Goal: Task Accomplishment & Management: Manage account settings

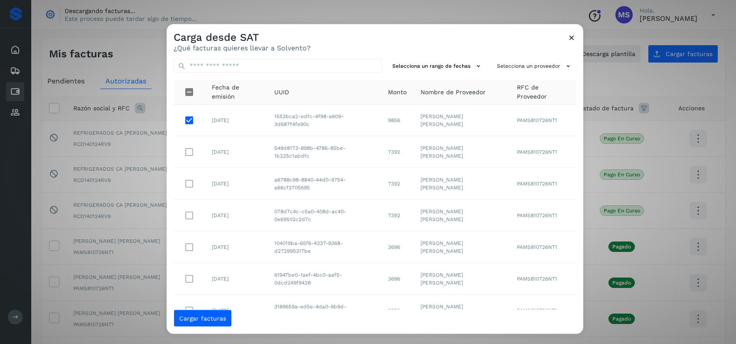
click at [302, 46] on p "¿Qué facturas quieres llevar a Solvento?" at bounding box center [242, 47] width 137 height 8
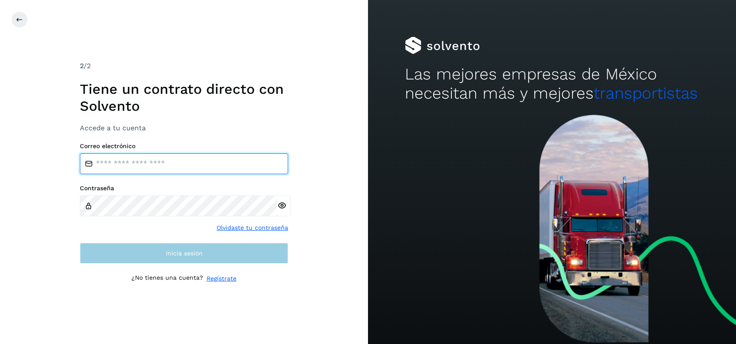
type input "**********"
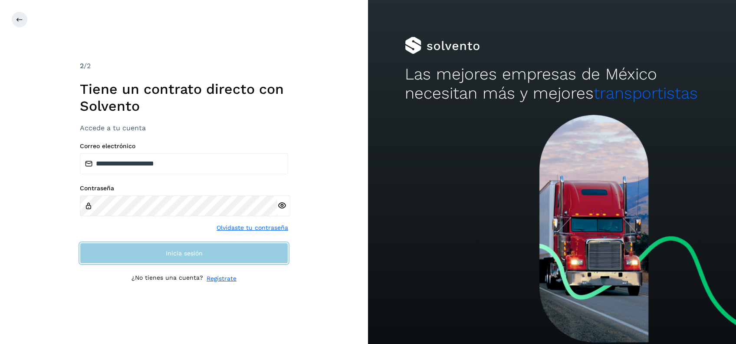
click at [173, 259] on button "Inicia sesión" at bounding box center [184, 253] width 208 height 21
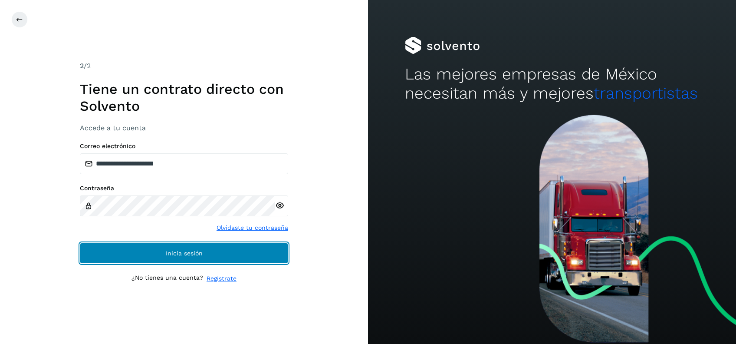
click at [204, 251] on button "Inicia sesión" at bounding box center [184, 253] width 208 height 21
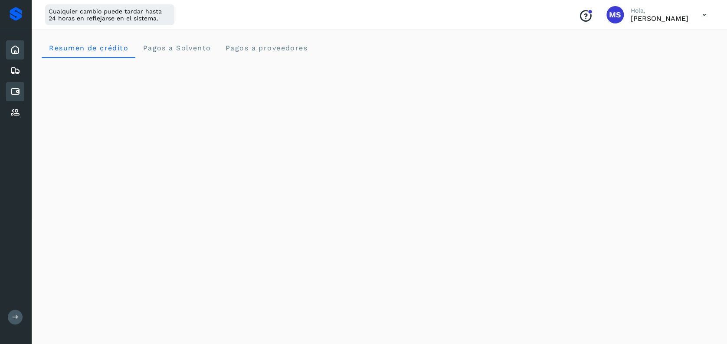
click at [14, 94] on icon at bounding box center [15, 91] width 10 height 10
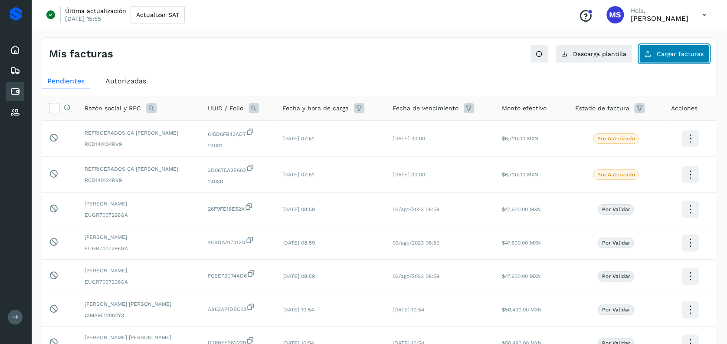
click at [641, 57] on button "Cargar facturas" at bounding box center [674, 54] width 70 height 18
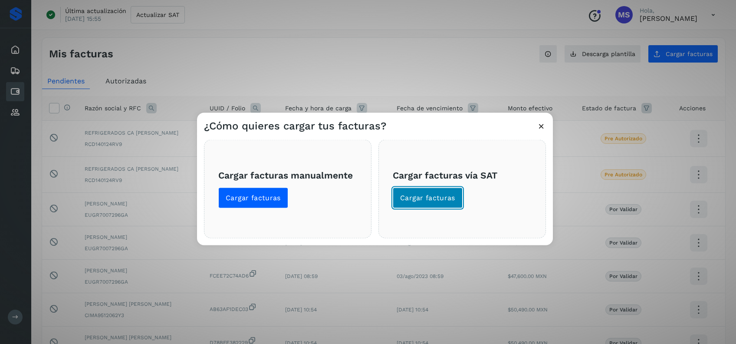
click at [447, 197] on span "Cargar facturas" at bounding box center [427, 198] width 55 height 10
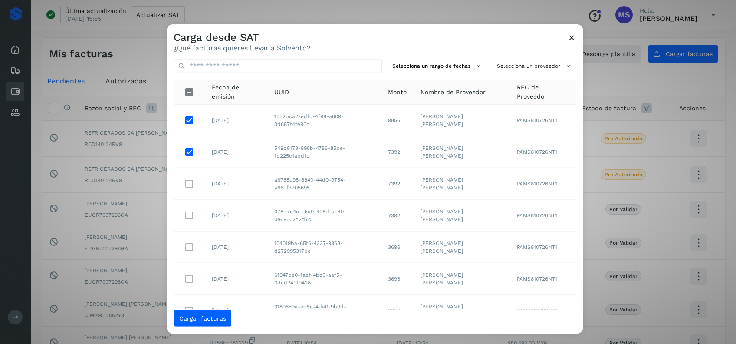
click at [277, 194] on td "a6788c98-8840-44d0-9754-a66cf3705695" at bounding box center [324, 183] width 114 height 32
click at [267, 186] on td "a6788c98-8840-44d0-9754-a66cf3705695" at bounding box center [324, 183] width 114 height 32
click at [211, 323] on button "Cargar facturas" at bounding box center [203, 317] width 58 height 17
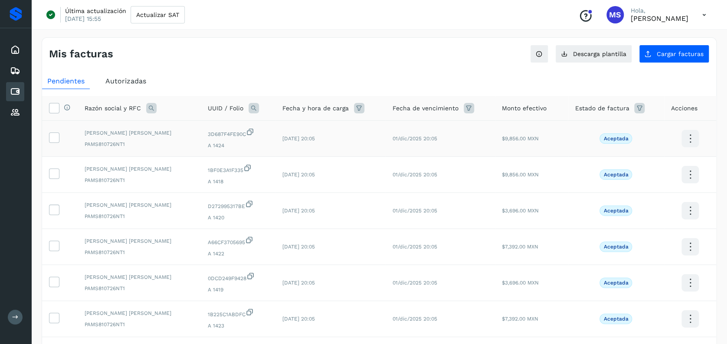
click at [50, 145] on td at bounding box center [60, 139] width 36 height 36
click at [50, 141] on icon at bounding box center [53, 136] width 9 height 9
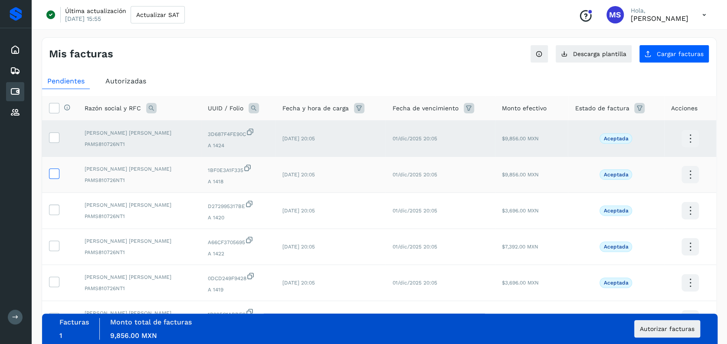
click at [52, 171] on icon at bounding box center [53, 172] width 9 height 9
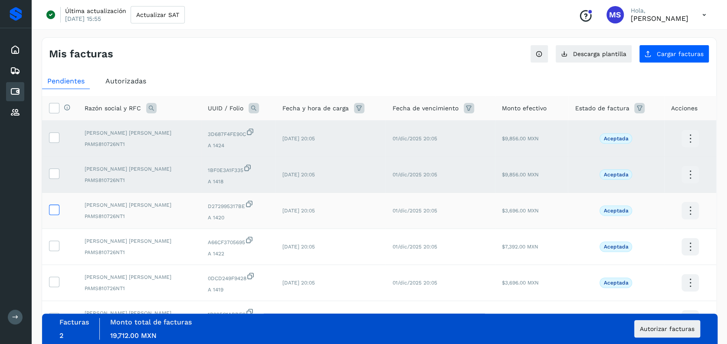
click at [58, 209] on icon at bounding box center [53, 208] width 9 height 9
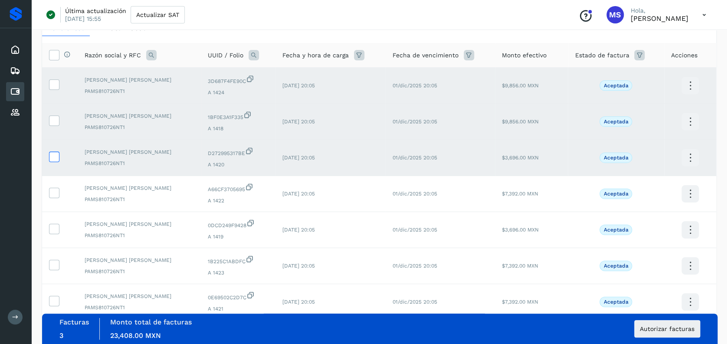
scroll to position [54, 0]
click at [53, 189] on icon at bounding box center [53, 191] width 9 height 9
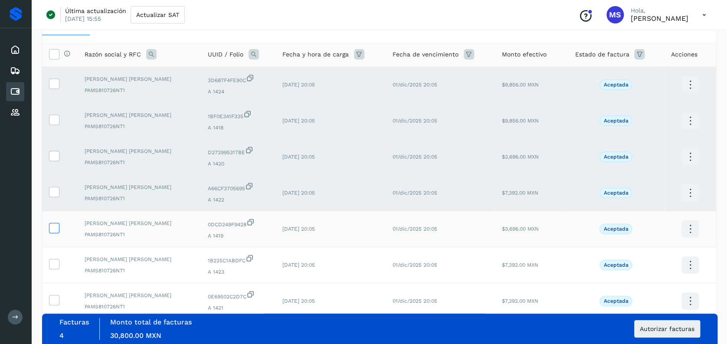
click at [52, 223] on icon at bounding box center [53, 227] width 9 height 9
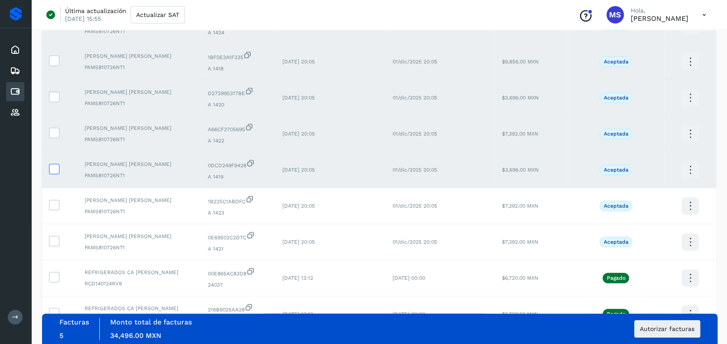
scroll to position [115, 0]
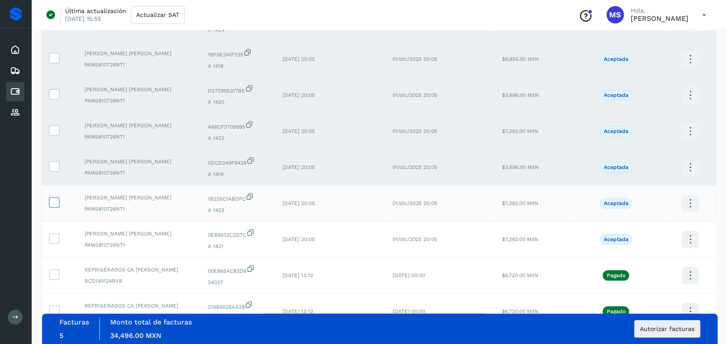
click at [53, 207] on label at bounding box center [54, 202] width 10 height 10
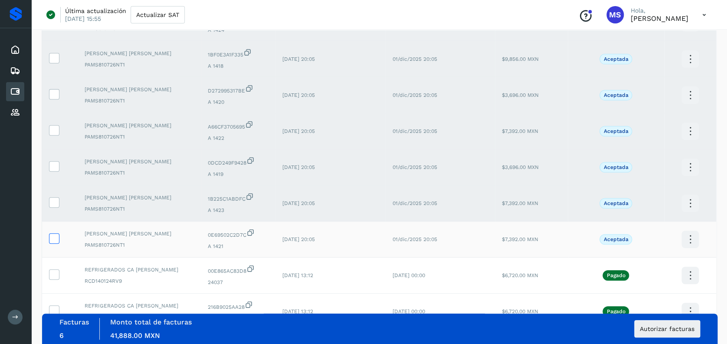
click at [52, 239] on icon at bounding box center [53, 237] width 9 height 9
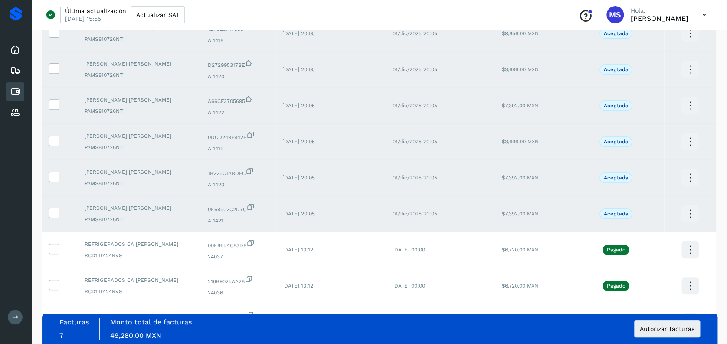
scroll to position [143, 0]
click at [638, 321] on button "Autorizar facturas" at bounding box center [667, 328] width 66 height 17
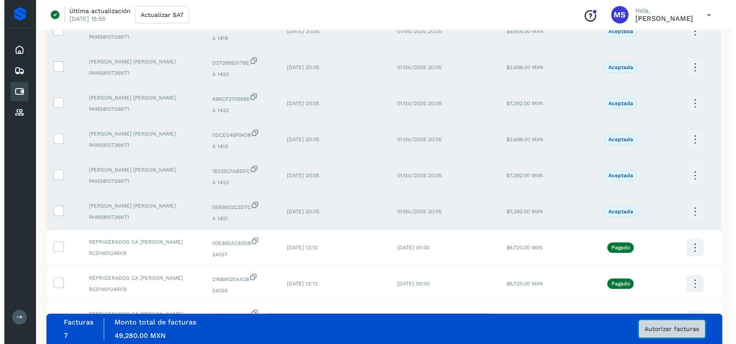
scroll to position [0, 0]
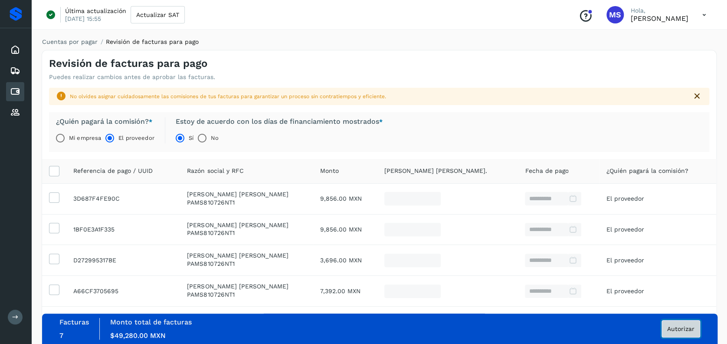
click at [680, 331] on span "Autorizar" at bounding box center [680, 328] width 27 height 6
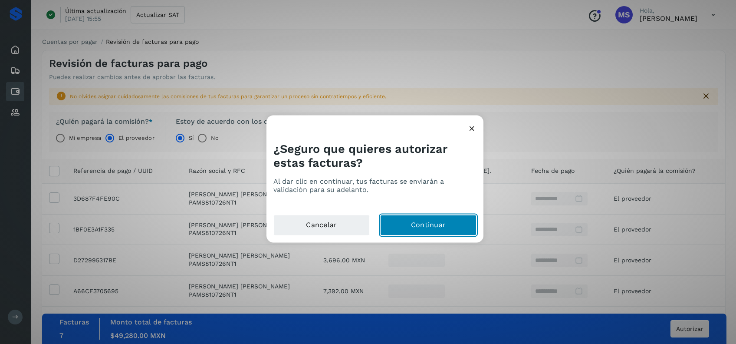
click at [425, 230] on button "Continuar" at bounding box center [428, 225] width 96 height 21
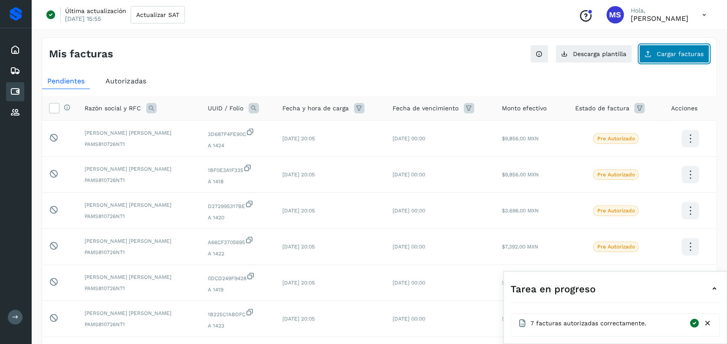
click at [670, 56] on span "Cargar facturas" at bounding box center [680, 54] width 47 height 6
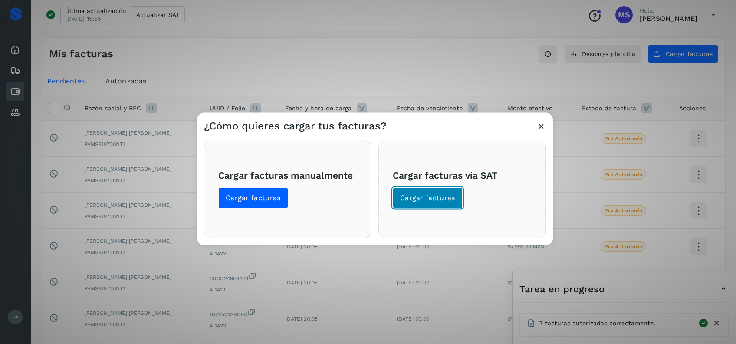
click at [413, 193] on span "Cargar facturas" at bounding box center [427, 198] width 55 height 10
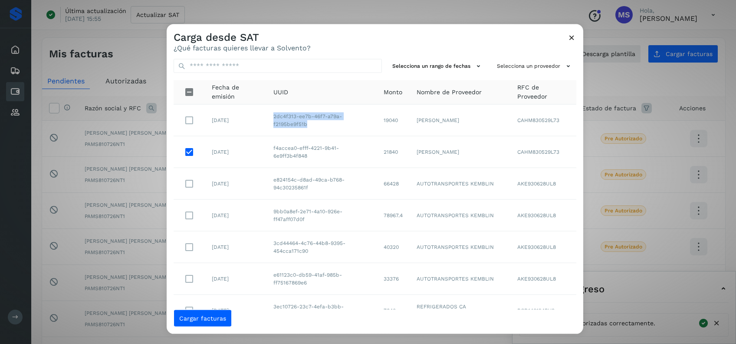
drag, startPoint x: 316, startPoint y: 123, endPoint x: 274, endPoint y: 114, distance: 43.4
click at [274, 114] on td "2dc4f313-ee7b-46f7-a79a-f2195be9f51b" at bounding box center [321, 120] width 110 height 32
copy td "2dc4f313-ee7b-46f7-a79a-f2195be9f51b"
click at [379, 46] on div "Carga desde SAT ¿Qué facturas quieres llevar a Solvento?" at bounding box center [375, 38] width 416 height 28
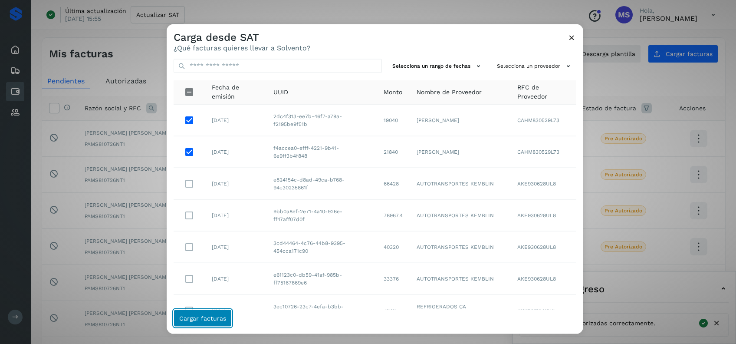
click at [214, 313] on button "Cargar facturas" at bounding box center [203, 317] width 58 height 17
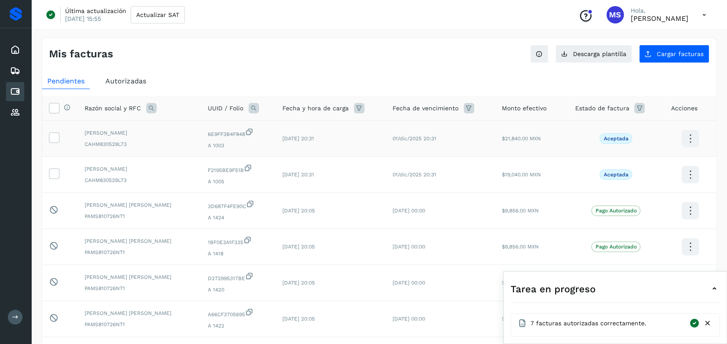
click at [60, 138] on td at bounding box center [60, 139] width 36 height 36
click at [56, 137] on icon at bounding box center [53, 136] width 9 height 9
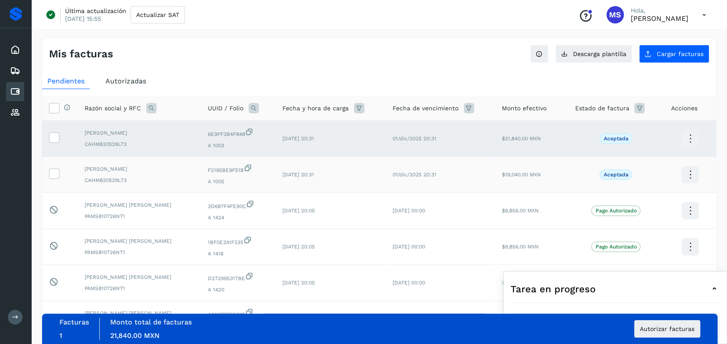
click at [58, 178] on td at bounding box center [60, 175] width 36 height 36
click at [53, 173] on icon at bounding box center [53, 172] width 9 height 9
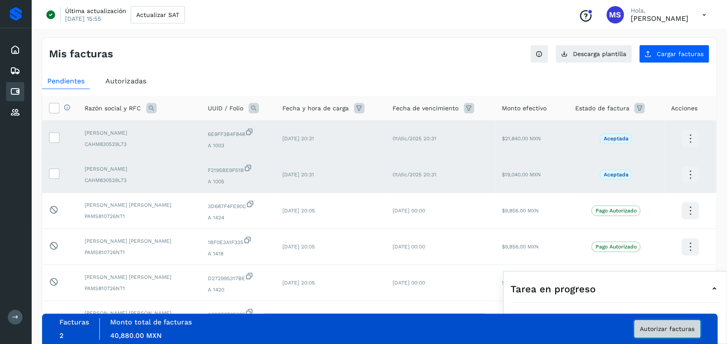
click at [649, 324] on button "Autorizar facturas" at bounding box center [667, 328] width 66 height 17
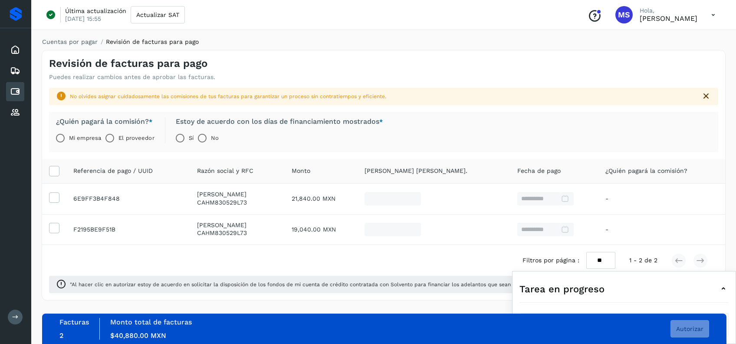
click at [125, 138] on label "El proveedor" at bounding box center [136, 137] width 36 height 17
click at [688, 329] on span "Autorizar" at bounding box center [689, 328] width 27 height 6
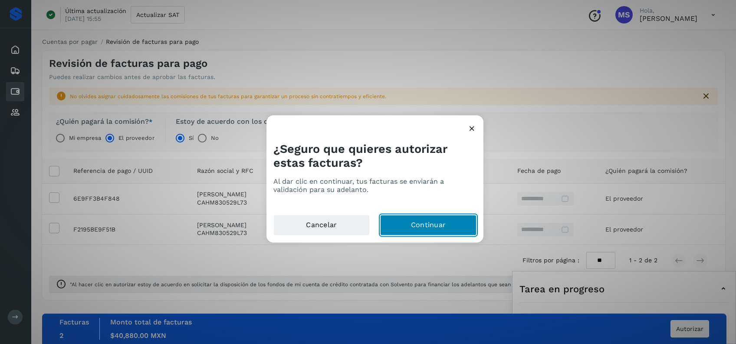
click at [438, 227] on button "Continuar" at bounding box center [428, 225] width 96 height 21
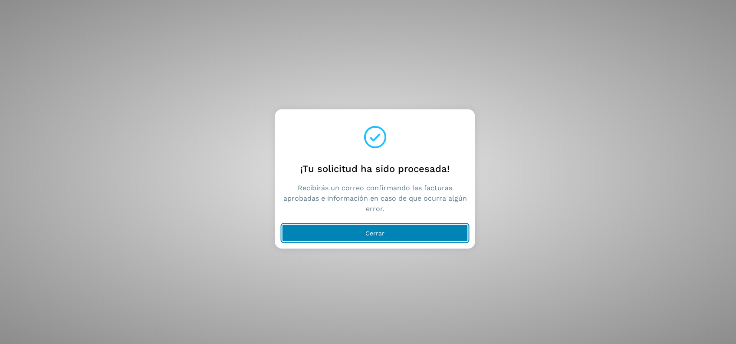
click at [437, 238] on button "Cerrar" at bounding box center [375, 232] width 186 height 17
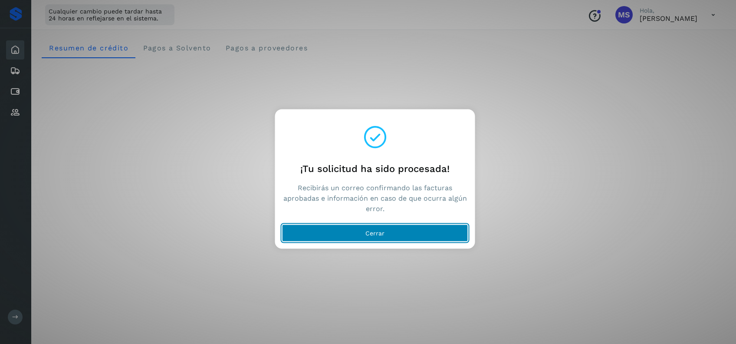
click at [420, 237] on button "Cerrar" at bounding box center [375, 232] width 186 height 17
